Goal: Find specific page/section: Find specific page/section

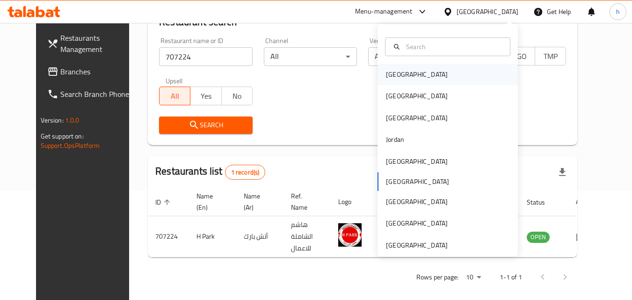
click at [440, 76] on div "[GEOGRAPHIC_DATA]" at bounding box center [447, 75] width 140 height 22
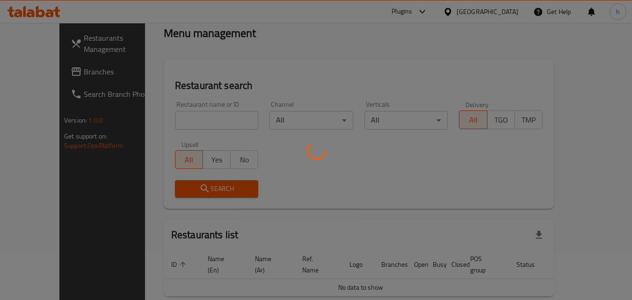
scroll to position [82, 0]
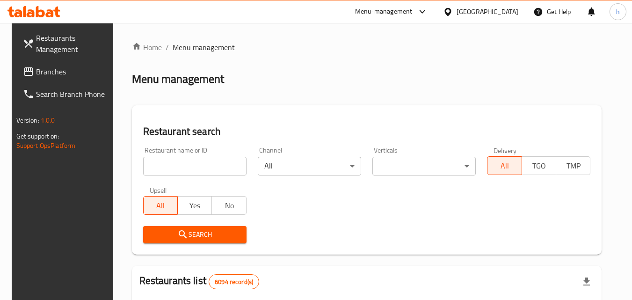
click at [58, 68] on span "Branches" at bounding box center [73, 71] width 74 height 11
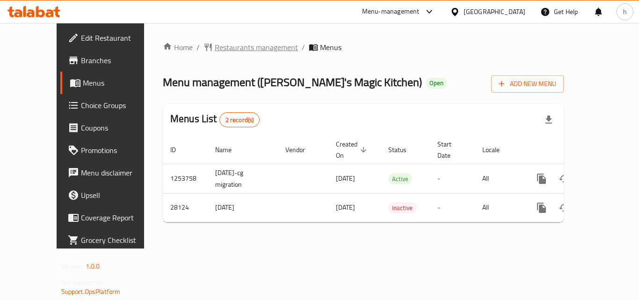
click at [236, 44] on span "Restaurants management" at bounding box center [256, 47] width 83 height 11
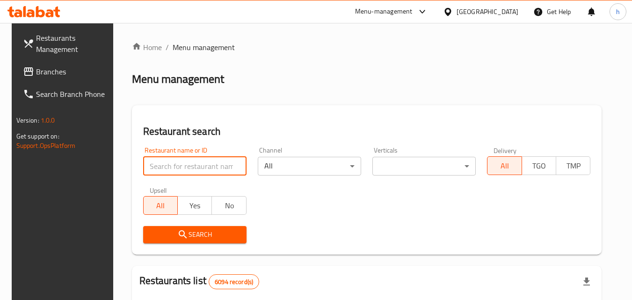
click at [179, 168] on input "search" at bounding box center [194, 166] width 103 height 19
paste input "14689"
type input "14689"
click button "Search" at bounding box center [194, 234] width 103 height 17
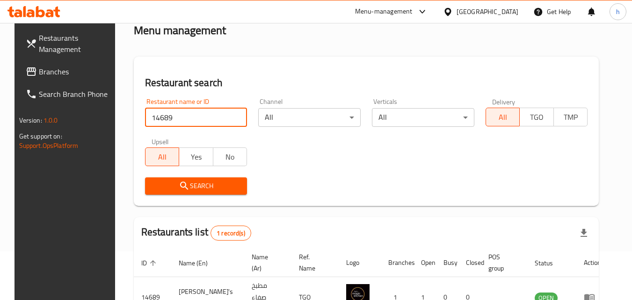
scroll to position [94, 0]
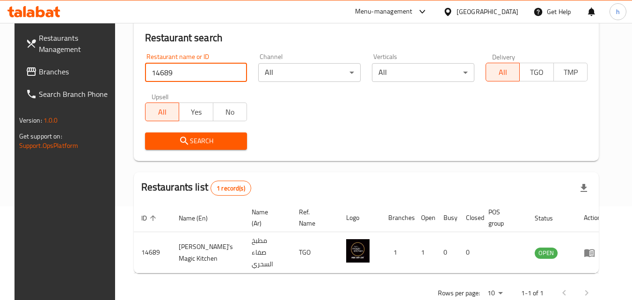
click at [163, 144] on span "Search" at bounding box center [195, 141] width 87 height 12
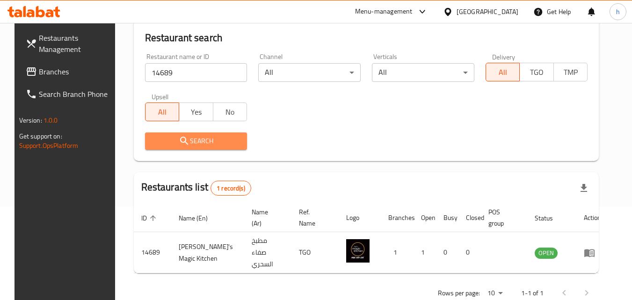
click at [163, 144] on span "Search" at bounding box center [195, 141] width 87 height 12
click at [192, 137] on span "Search" at bounding box center [195, 141] width 87 height 12
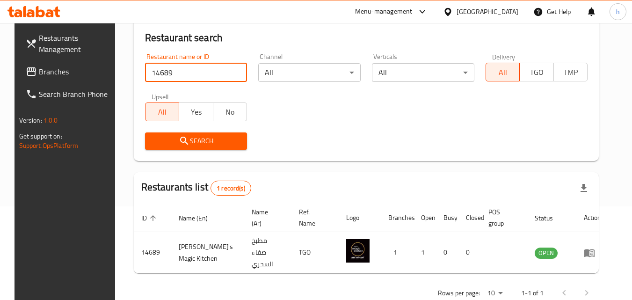
click at [181, 77] on input "14689" at bounding box center [196, 72] width 102 height 19
click at [182, 138] on icon "submit" at bounding box center [184, 140] width 11 height 11
click at [189, 73] on input "14689" at bounding box center [196, 72] width 102 height 19
click button "Search" at bounding box center [196, 140] width 102 height 17
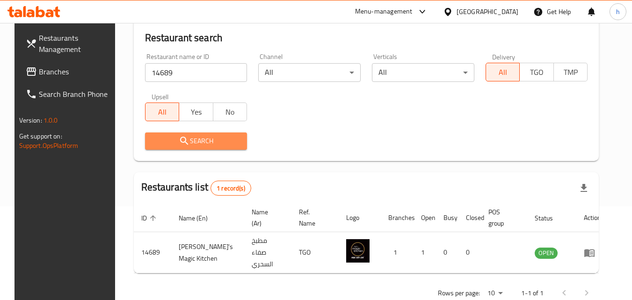
click at [223, 144] on span "Search" at bounding box center [195, 141] width 87 height 12
click at [457, 17] on div at bounding box center [450, 12] width 14 height 10
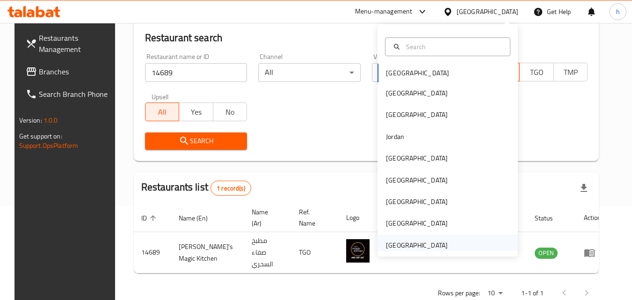
click at [412, 240] on div "[GEOGRAPHIC_DATA]" at bounding box center [417, 245] width 62 height 10
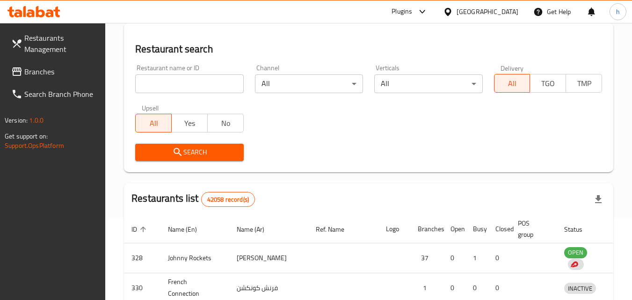
scroll to position [94, 0]
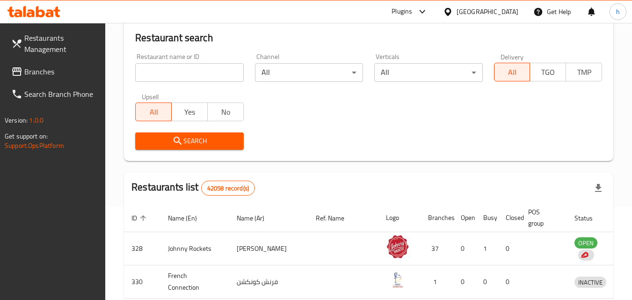
click at [44, 72] on span "Branches" at bounding box center [61, 71] width 74 height 11
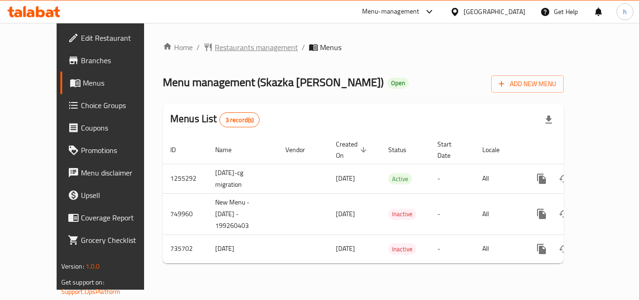
click at [215, 51] on span "Restaurants management" at bounding box center [256, 47] width 83 height 11
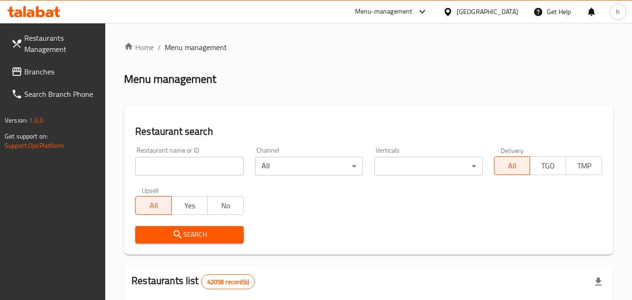
click at [185, 169] on input "search" at bounding box center [189, 166] width 108 height 19
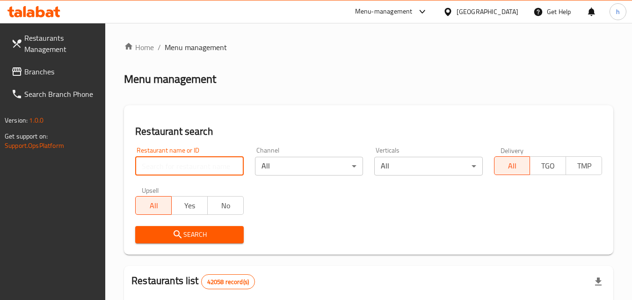
paste input "647199"
type input "647199"
click button "Search" at bounding box center [189, 234] width 108 height 17
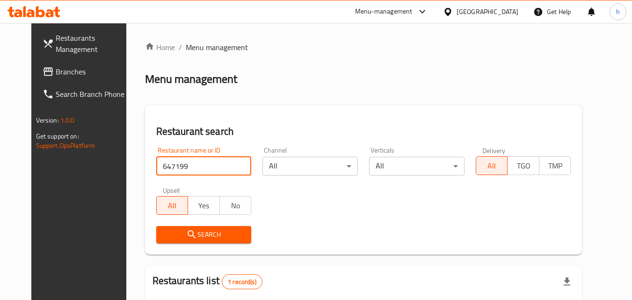
scroll to position [94, 0]
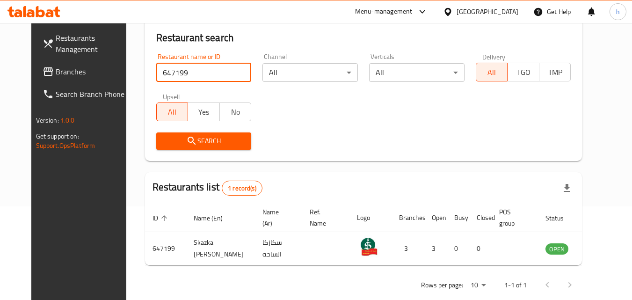
click at [197, 142] on span "Search" at bounding box center [204, 141] width 80 height 12
click at [199, 145] on span "Search" at bounding box center [204, 141] width 80 height 12
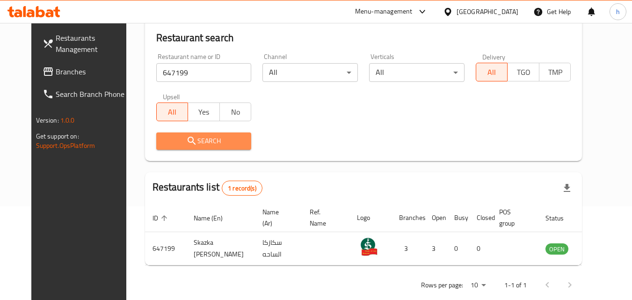
click at [204, 140] on span "Search" at bounding box center [204, 141] width 80 height 12
click at [214, 144] on span "Search" at bounding box center [204, 141] width 80 height 12
click at [453, 12] on icon at bounding box center [448, 12] width 10 height 10
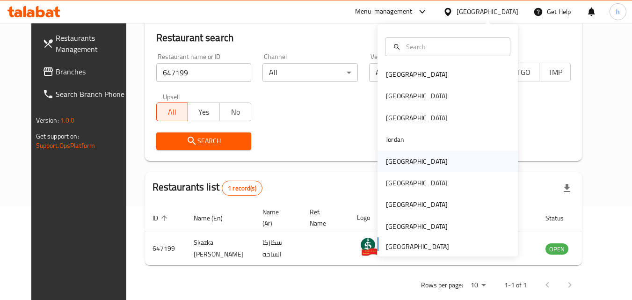
click at [386, 163] on div "Kuwait" at bounding box center [417, 161] width 62 height 10
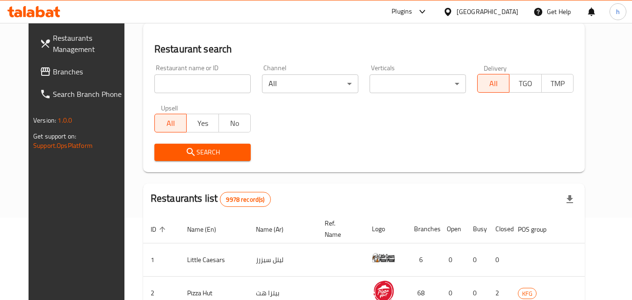
scroll to position [94, 0]
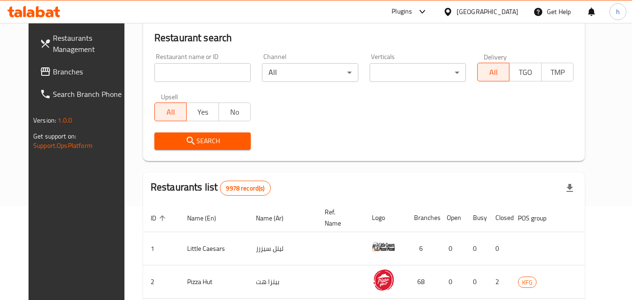
click at [53, 73] on span "Branches" at bounding box center [90, 71] width 74 height 11
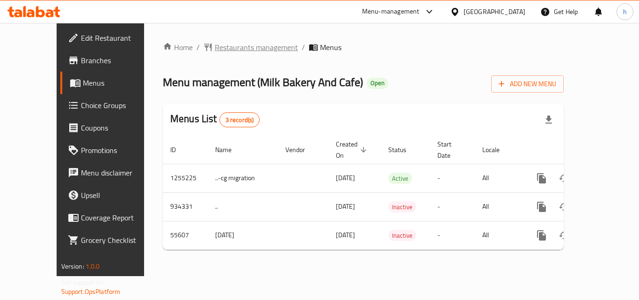
click at [215, 46] on span "Restaurants management" at bounding box center [256, 47] width 83 height 11
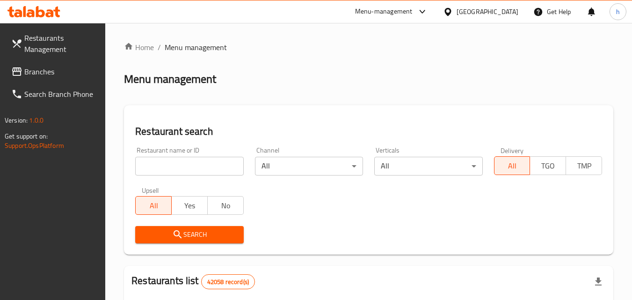
click at [200, 167] on input "search" at bounding box center [189, 166] width 108 height 19
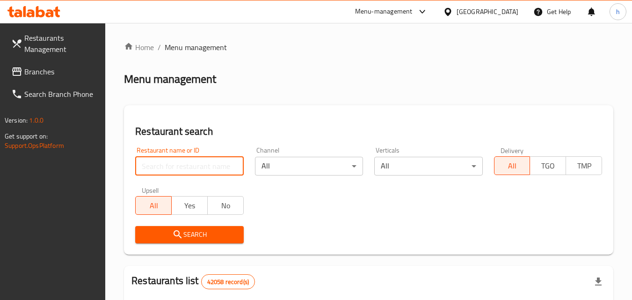
paste input "27391"
type input "27391"
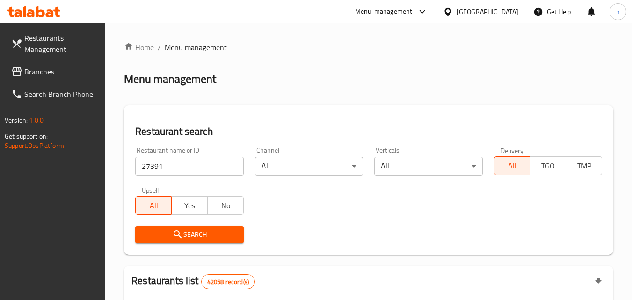
click at [208, 229] on span "Search" at bounding box center [189, 235] width 93 height 12
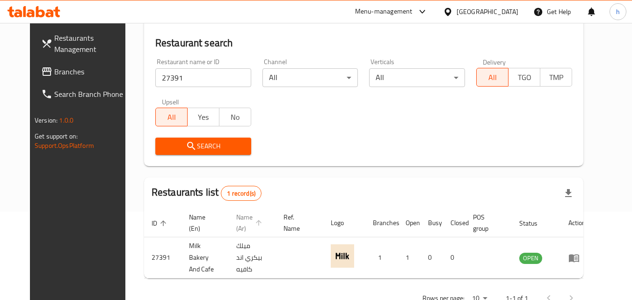
scroll to position [109, 0]
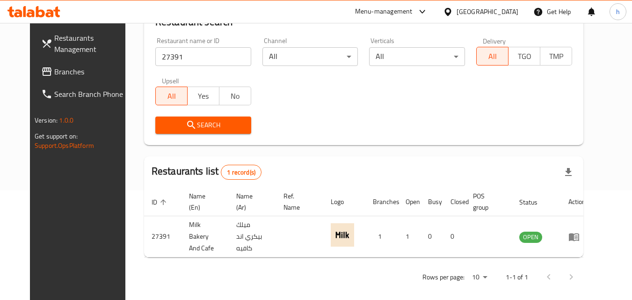
click at [173, 116] on button "Search" at bounding box center [203, 124] width 96 height 17
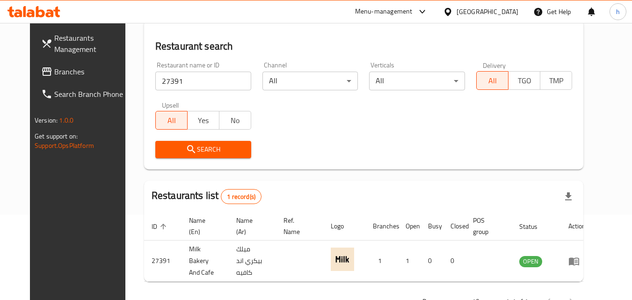
scroll to position [63, 0]
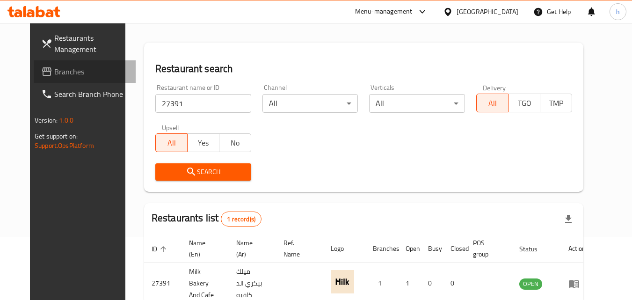
click at [54, 70] on span "Branches" at bounding box center [91, 71] width 74 height 11
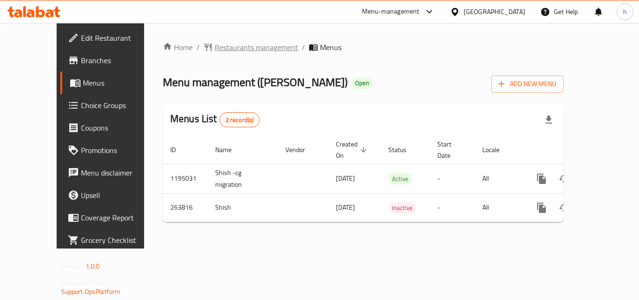
click at [223, 43] on span "Restaurants management" at bounding box center [256, 47] width 83 height 11
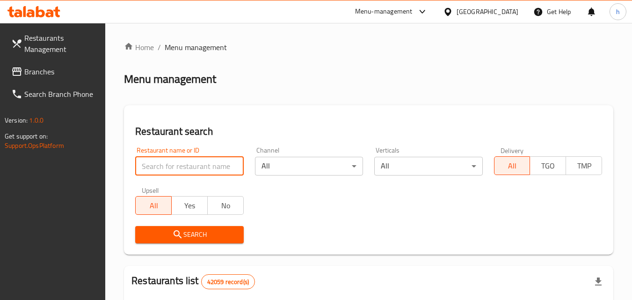
click at [190, 169] on input "search" at bounding box center [189, 166] width 108 height 19
paste input "627543"
type input "627543"
click button "Search" at bounding box center [189, 234] width 108 height 17
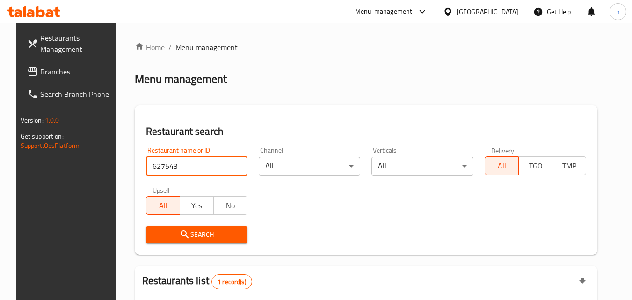
click at [179, 237] on icon "submit" at bounding box center [184, 234] width 11 height 11
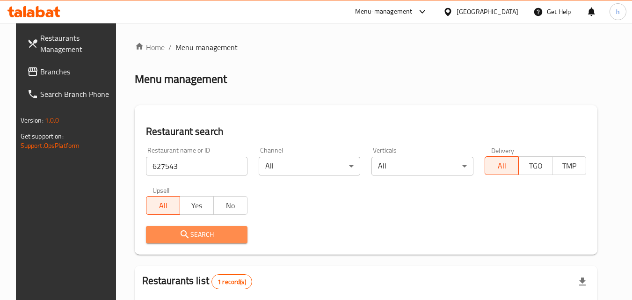
click at [179, 237] on icon "submit" at bounding box center [184, 234] width 11 height 11
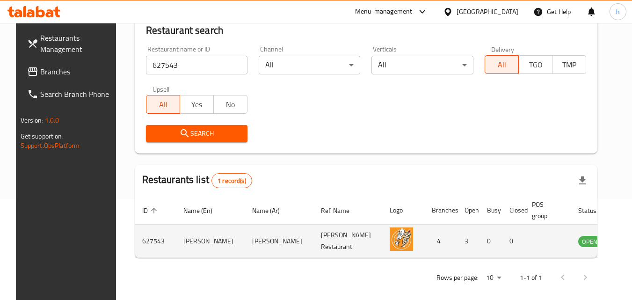
scroll to position [109, 0]
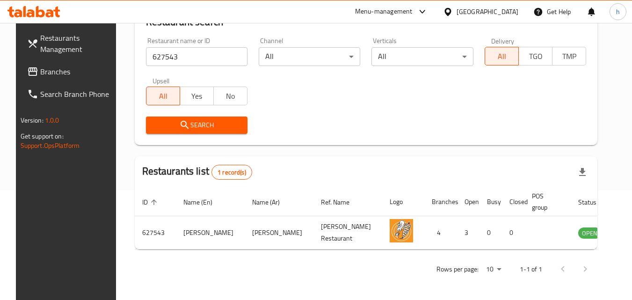
click at [157, 128] on span "Search" at bounding box center [196, 125] width 87 height 12
click at [163, 125] on span "Search" at bounding box center [196, 125] width 87 height 12
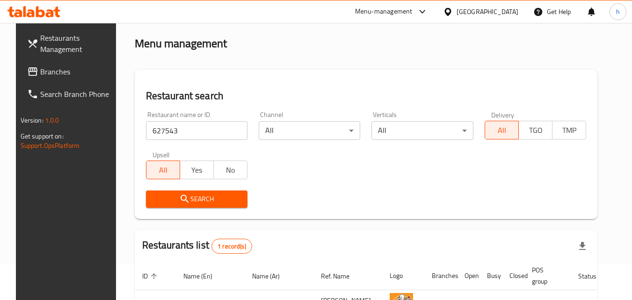
scroll to position [94, 0]
